Goal: Transaction & Acquisition: Purchase product/service

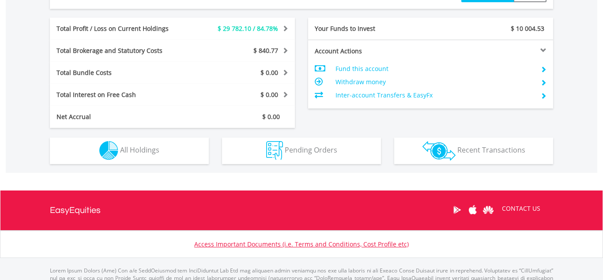
scroll to position [447, 0]
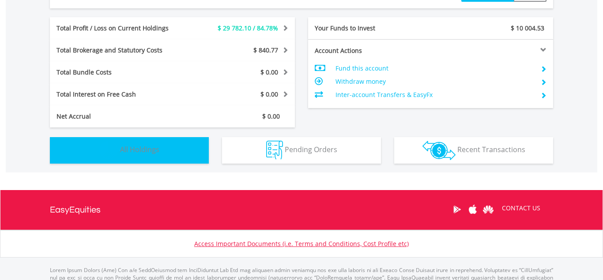
click at [147, 149] on span "All Holdings" at bounding box center [139, 150] width 39 height 10
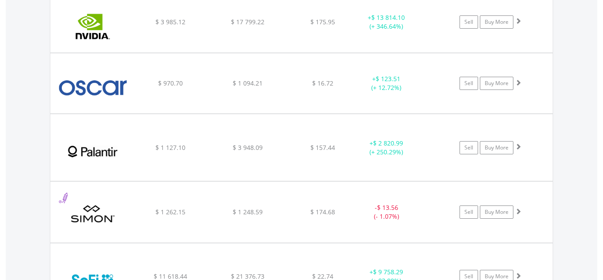
scroll to position [1245, 0]
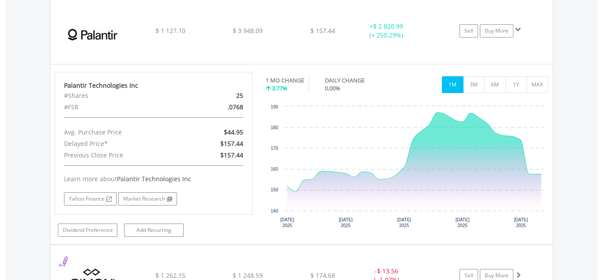
scroll to position [1364, 0]
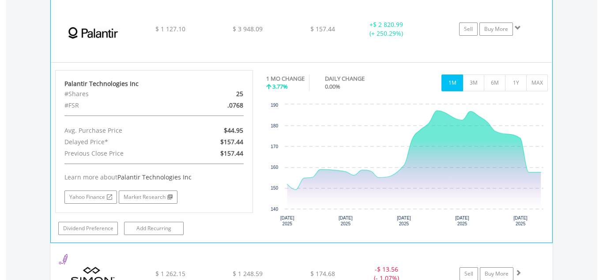
click at [517, 27] on span at bounding box center [518, 28] width 6 height 6
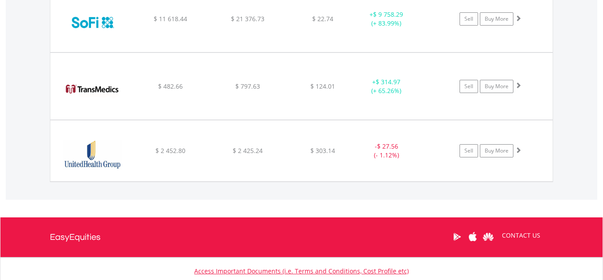
scroll to position [1503, 0]
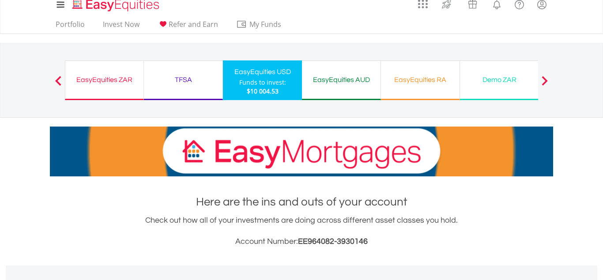
scroll to position [0, 0]
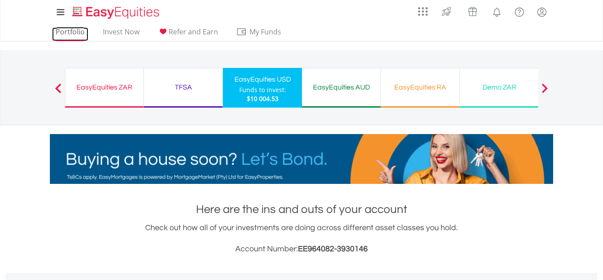
click at [75, 32] on link "Portfolio" at bounding box center [70, 34] width 36 height 14
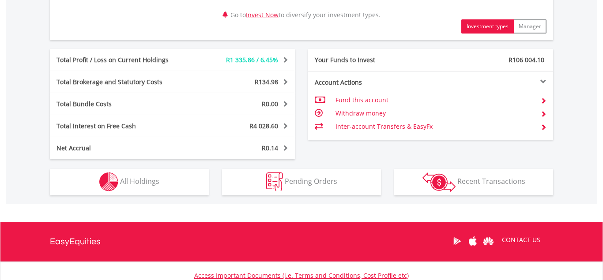
scroll to position [469, 0]
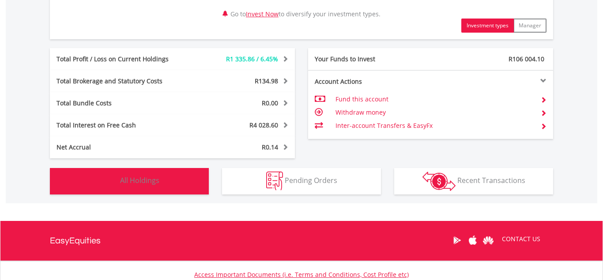
click at [140, 180] on span "All Holdings" at bounding box center [139, 181] width 39 height 10
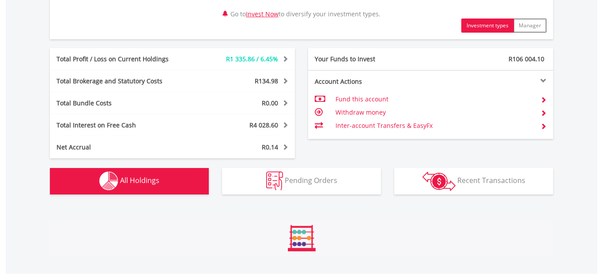
scroll to position [690, 0]
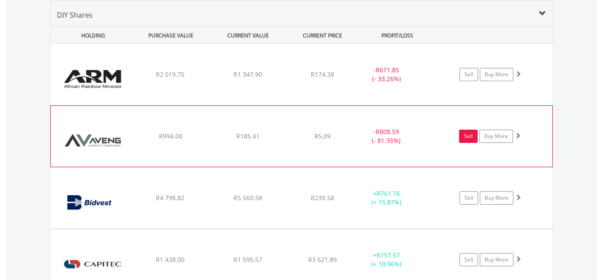
click at [468, 140] on link "Sell" at bounding box center [468, 136] width 19 height 13
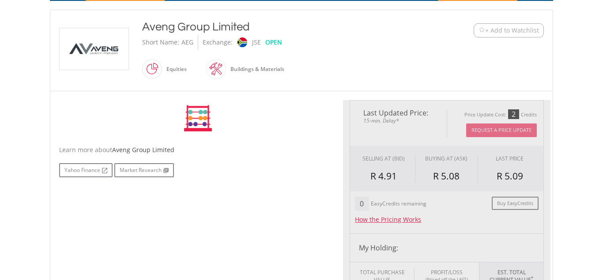
type input "******"
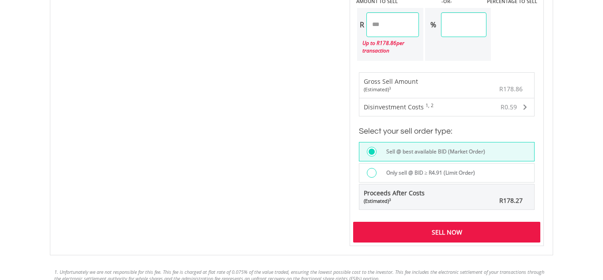
scroll to position [583, 0]
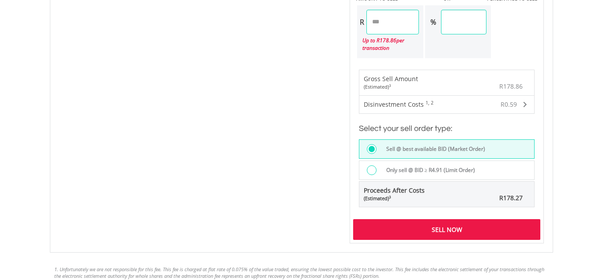
click at [413, 226] on div "Sell Now" at bounding box center [446, 230] width 187 height 20
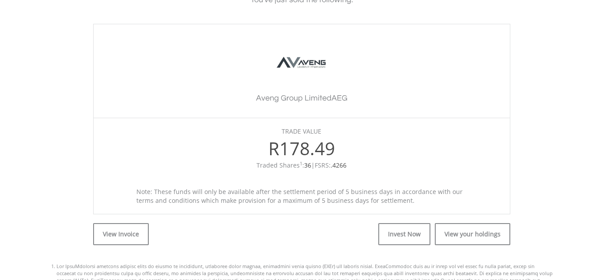
scroll to position [229, 0]
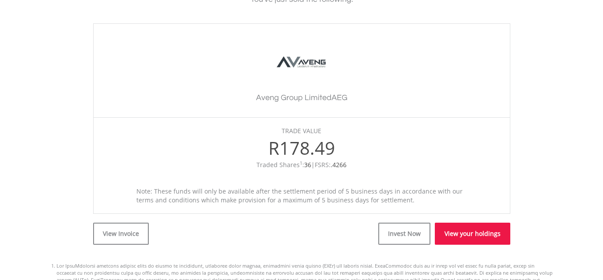
click at [458, 235] on link "View your holdings" at bounding box center [473, 234] width 76 height 22
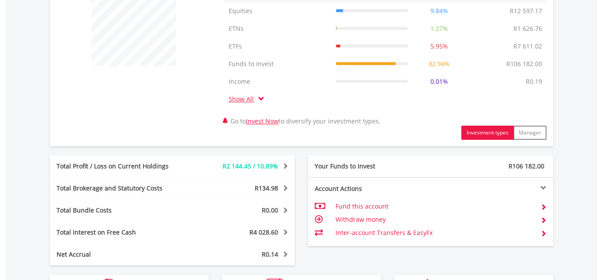
scroll to position [537, 0]
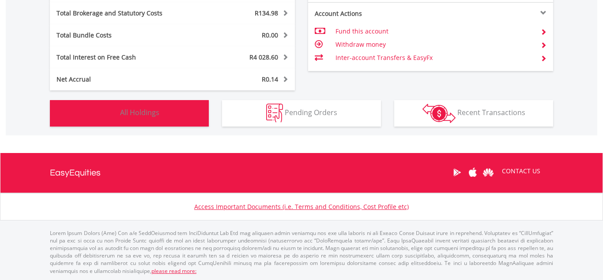
click at [154, 110] on span "All Holdings" at bounding box center [139, 113] width 39 height 10
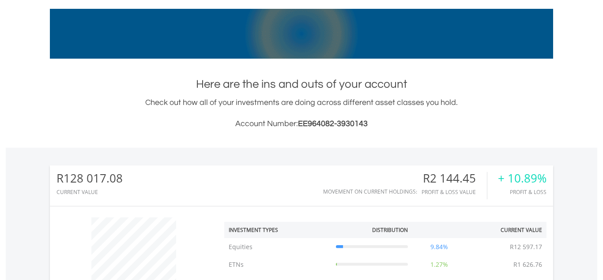
scroll to position [0, 0]
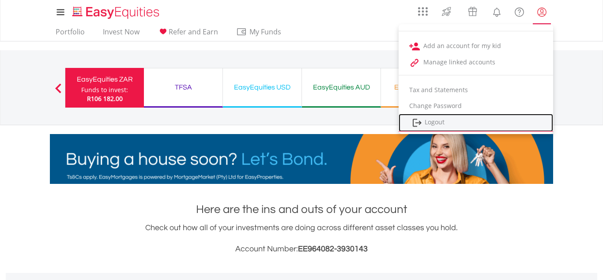
click at [437, 124] on link "Logout" at bounding box center [476, 123] width 155 height 18
